Goal: Task Accomplishment & Management: Manage account settings

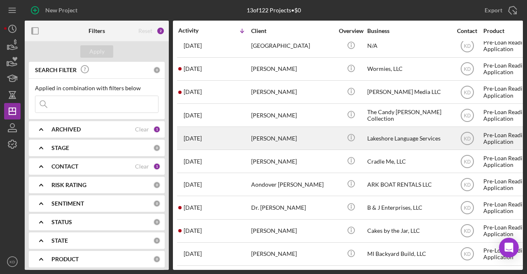
scroll to position [78, 0]
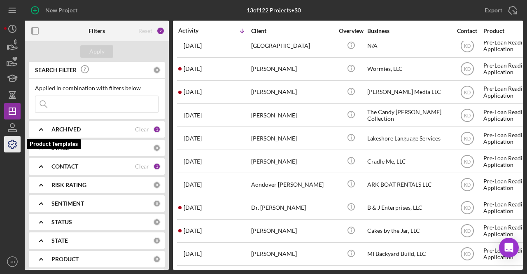
click at [19, 145] on icon "button" at bounding box center [12, 144] width 21 height 21
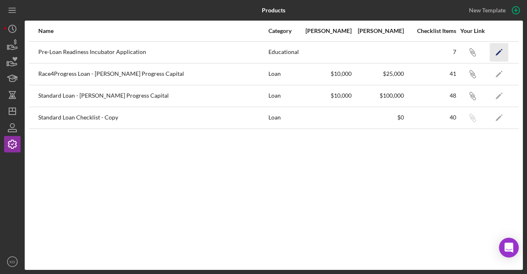
click at [499, 50] on icon "Icon/Edit" at bounding box center [499, 52] width 19 height 19
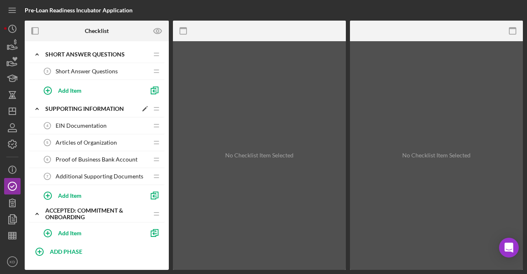
scroll to position [120, 0]
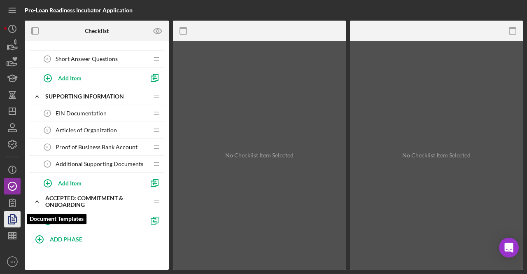
click at [9, 219] on polyline "button" at bounding box center [12, 219] width 6 height 7
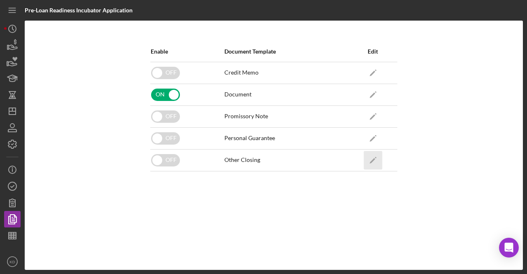
click at [373, 161] on icon "Icon/Edit" at bounding box center [372, 160] width 19 height 19
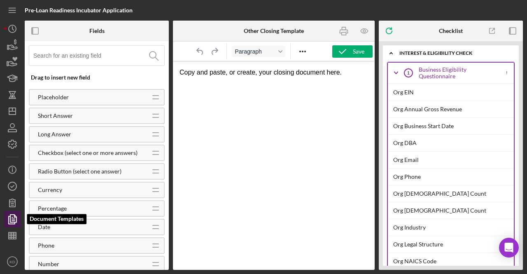
click at [12, 225] on icon "button" at bounding box center [12, 219] width 21 height 21
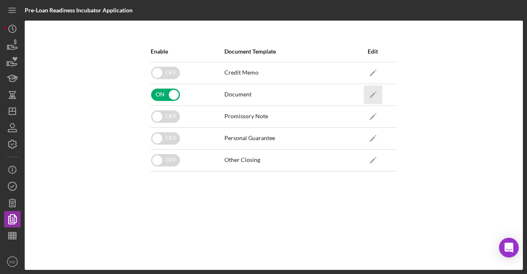
click at [374, 90] on icon "Icon/Edit" at bounding box center [372, 94] width 19 height 19
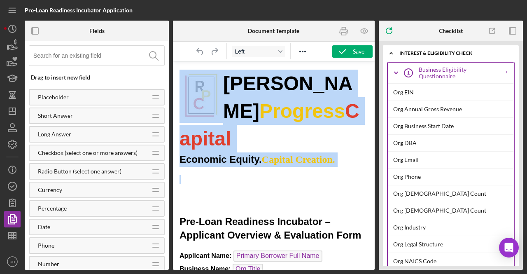
drag, startPoint x: 232, startPoint y: 164, endPoint x: 185, endPoint y: 84, distance: 93.0
copy body "[PERSON_NAME] Progress Capital Economic Equity. Capital Creation."
